Goal: Task Accomplishment & Management: Manage account settings

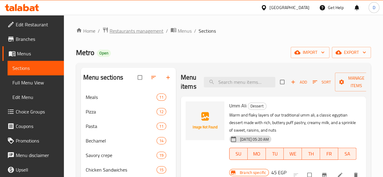
click at [157, 31] on span "Restaurants management" at bounding box center [137, 30] width 54 height 7
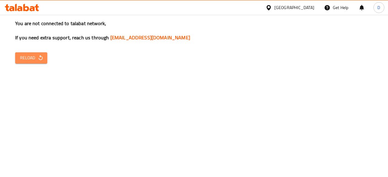
drag, startPoint x: 28, startPoint y: 58, endPoint x: 125, endPoint y: 101, distance: 106.0
click at [28, 58] on span "Reload" at bounding box center [31, 58] width 22 height 8
click at [25, 63] on button "Reload" at bounding box center [31, 57] width 32 height 11
click at [35, 59] on span "Reload" at bounding box center [31, 58] width 22 height 8
click at [20, 59] on span "Reload" at bounding box center [31, 58] width 22 height 8
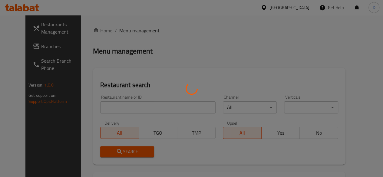
drag, startPoint x: 123, startPoint y: 106, endPoint x: 104, endPoint y: 106, distance: 18.8
drag, startPoint x: 104, startPoint y: 106, endPoint x: 99, endPoint y: 104, distance: 5.5
drag, startPoint x: 99, startPoint y: 104, endPoint x: 92, endPoint y: 104, distance: 7.3
click at [97, 104] on div at bounding box center [191, 88] width 383 height 177
click at [84, 106] on div at bounding box center [191, 88] width 383 height 177
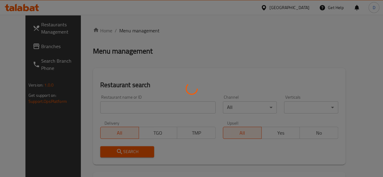
click at [138, 111] on div at bounding box center [191, 88] width 383 height 177
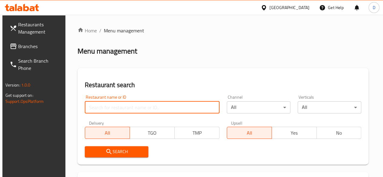
paste input "704745"
drag, startPoint x: 97, startPoint y: 107, endPoint x: 63, endPoint y: 100, distance: 34.3
type input "704745"
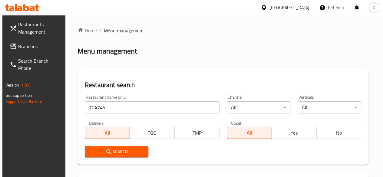
click at [99, 155] on span "Search" at bounding box center [117, 152] width 54 height 8
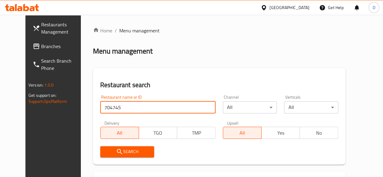
click at [114, 113] on input "704745" at bounding box center [157, 107] width 115 height 12
click at [128, 149] on span "Search" at bounding box center [127, 152] width 45 height 8
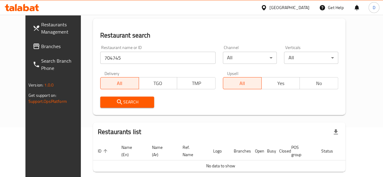
scroll to position [16, 0]
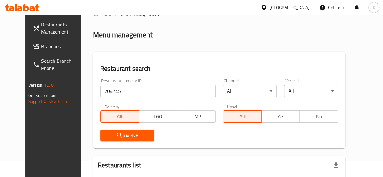
click at [41, 46] on span "Branches" at bounding box center [62, 46] width 43 height 7
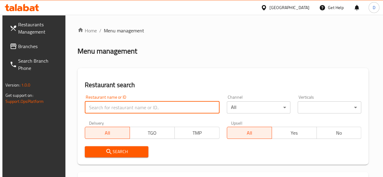
paste input "662971"
type input "662971"
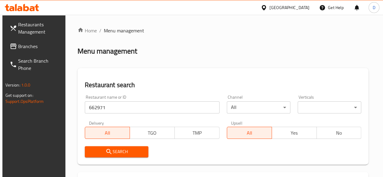
click at [120, 156] on button "Search" at bounding box center [117, 151] width 64 height 11
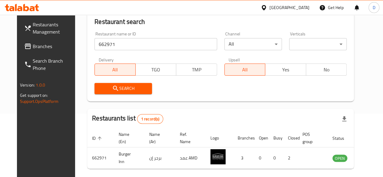
scroll to position [88, 0]
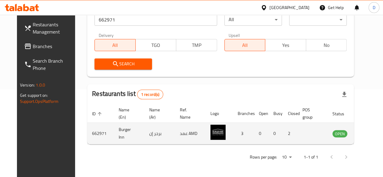
click at [365, 134] on icon "enhanced table" at bounding box center [368, 133] width 7 height 5
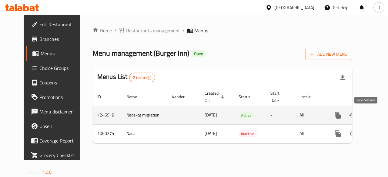
click at [378, 117] on icon "enhanced table" at bounding box center [381, 115] width 7 height 7
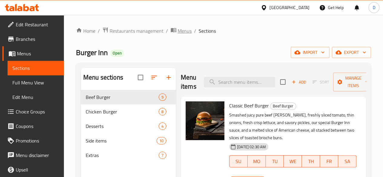
click at [182, 32] on span "Menus" at bounding box center [185, 30] width 14 height 7
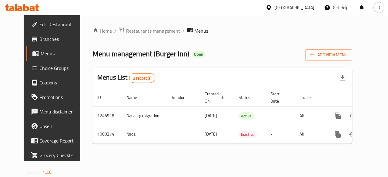
scroll to position [4, 0]
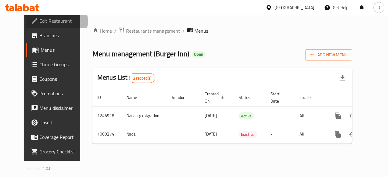
click at [39, 21] on span "Edit Restaurant" at bounding box center [61, 20] width 44 height 7
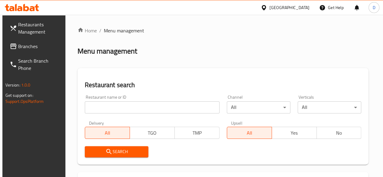
click at [112, 107] on input "search" at bounding box center [152, 107] width 135 height 12
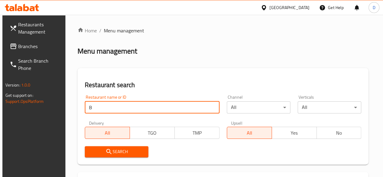
type input "Burger Inn"
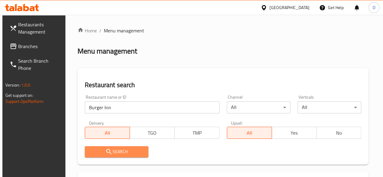
click at [111, 147] on button "Search" at bounding box center [117, 151] width 64 height 11
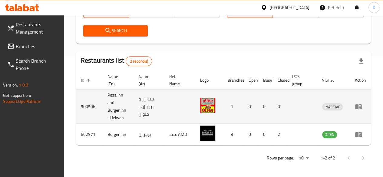
scroll to position [122, 0]
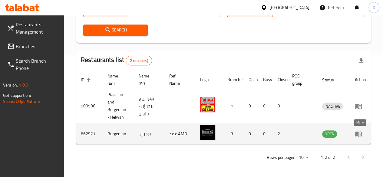
click at [359, 132] on icon "enhanced table" at bounding box center [358, 134] width 7 height 5
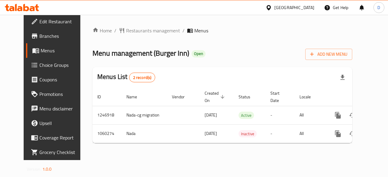
scroll to position [4, 0]
click at [39, 21] on span "Edit Restaurant" at bounding box center [61, 20] width 44 height 7
